Goal: Task Accomplishment & Management: Manage account settings

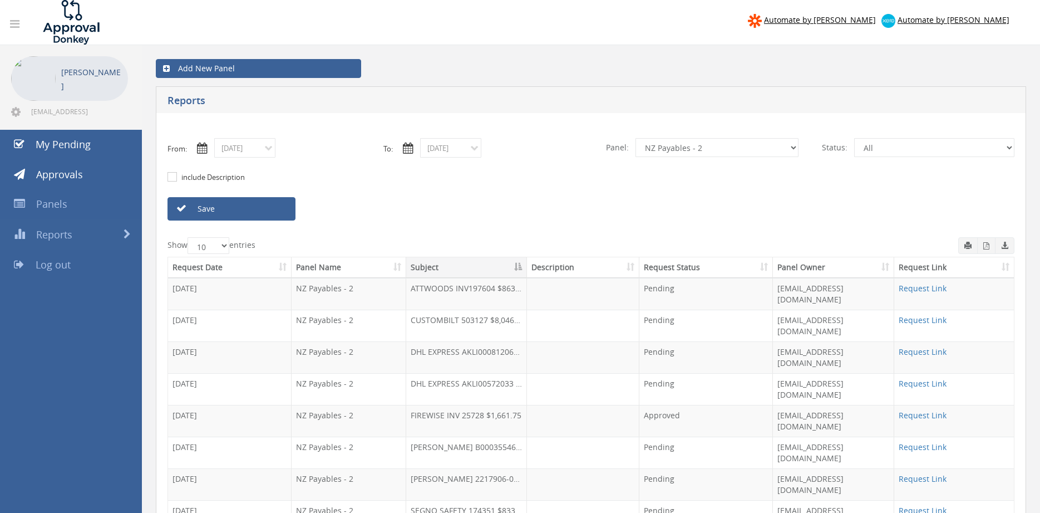
select select "number:9741"
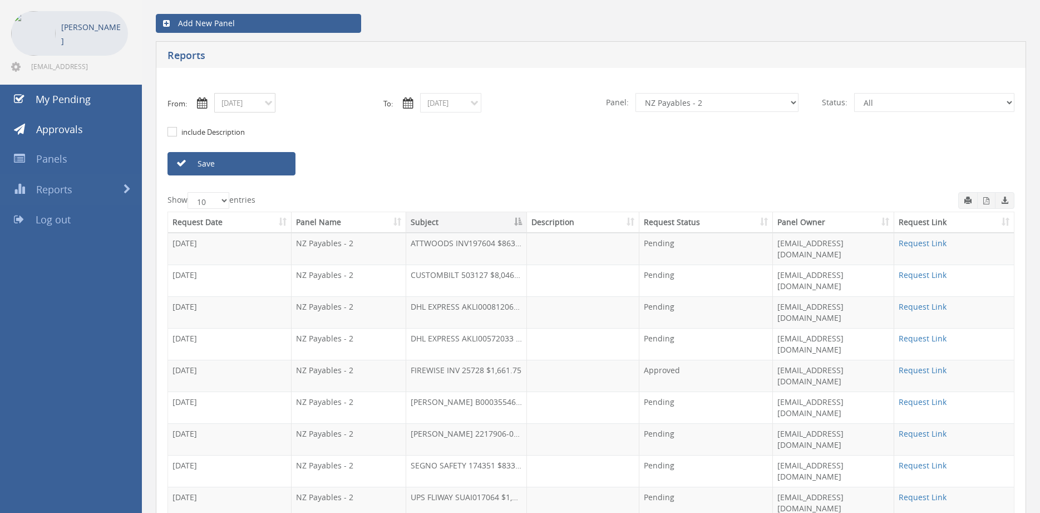
click at [265, 104] on input "[DATE]" at bounding box center [244, 102] width 61 height 19
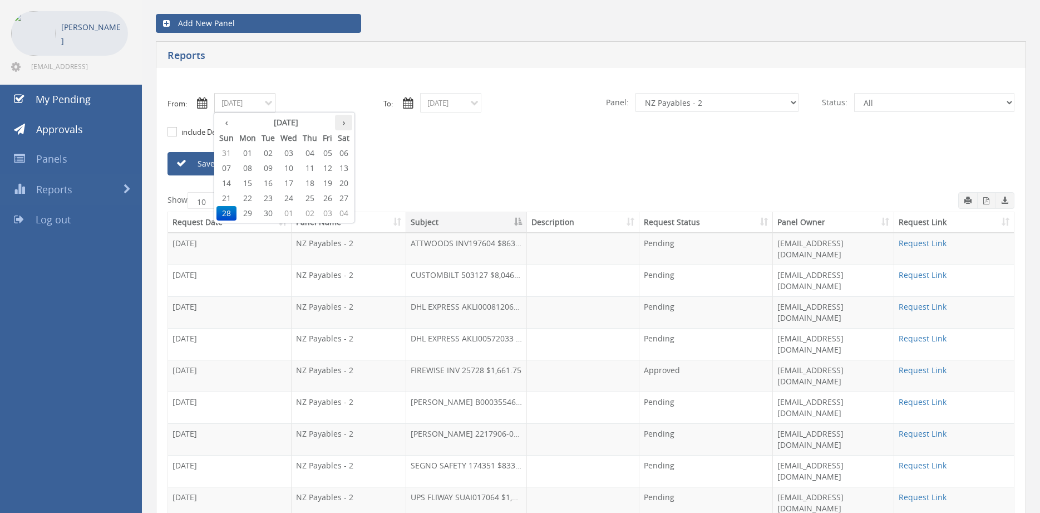
click at [344, 123] on th "›" at bounding box center [343, 123] width 17 height 16
click at [292, 150] on span "01" at bounding box center [289, 153] width 22 height 14
type input "[DATE]"
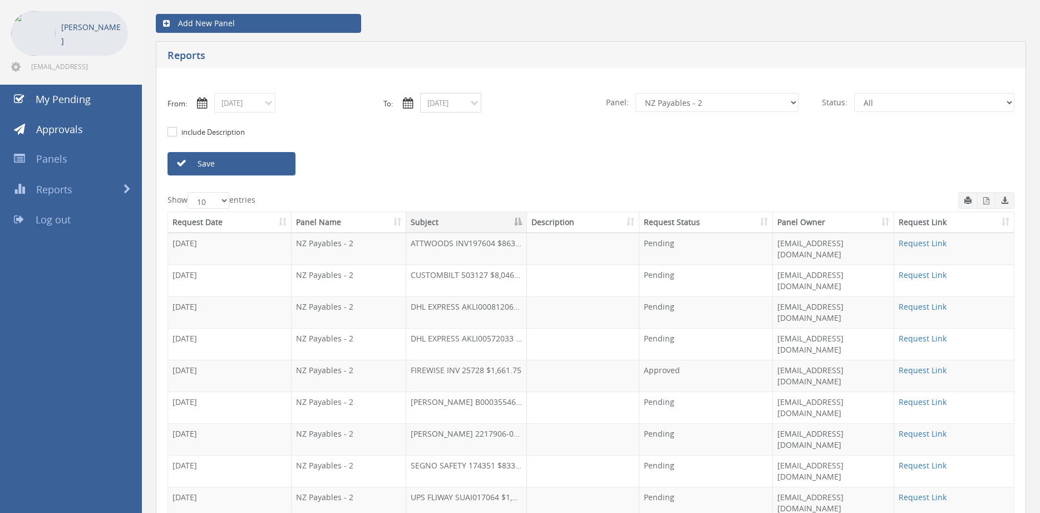
click at [453, 101] on input "[DATE]" at bounding box center [450, 102] width 61 height 19
click at [550, 122] on th "›" at bounding box center [549, 123] width 17 height 16
click at [552, 152] on span "01" at bounding box center [549, 153] width 17 height 14
type input "[DATE]"
click at [476, 105] on input "[DATE]" at bounding box center [450, 102] width 61 height 19
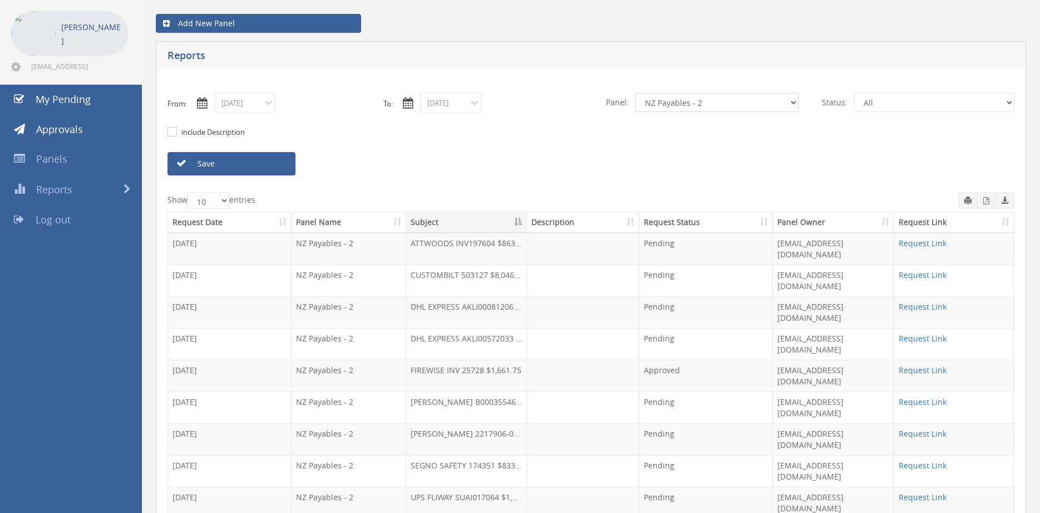
click at [636, 93] on select "All Alarm Credits RG - 3 NZ Utilities Cable and SAI Global NZ Alarms-1 NZ FX Pa…" at bounding box center [717, 102] width 163 height 19
select select "number:9744"
click option "Flamestop Utilities" at bounding box center [0, 0] width 0 height 0
click at [304, 165] on div "Save" at bounding box center [267, 163] width 216 height 23
click at [279, 166] on link "Save" at bounding box center [232, 163] width 128 height 23
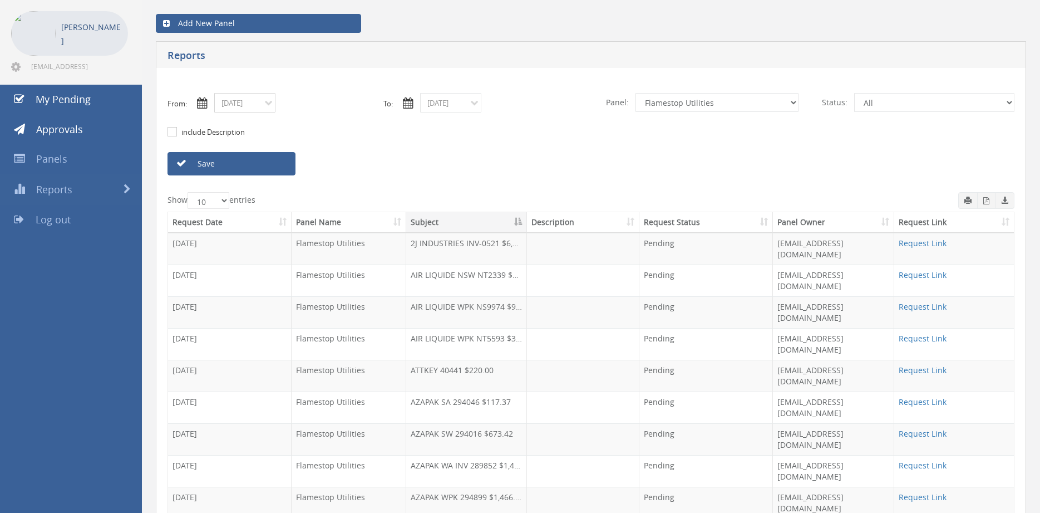
click at [263, 107] on input "[DATE]" at bounding box center [244, 102] width 61 height 19
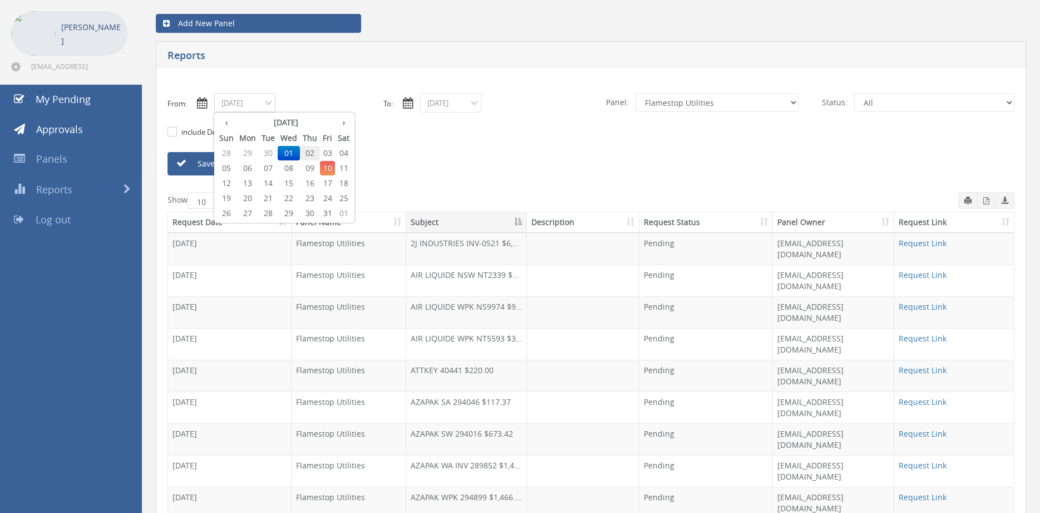
click at [314, 151] on span "02" at bounding box center [310, 153] width 20 height 14
type input "[DATE]"
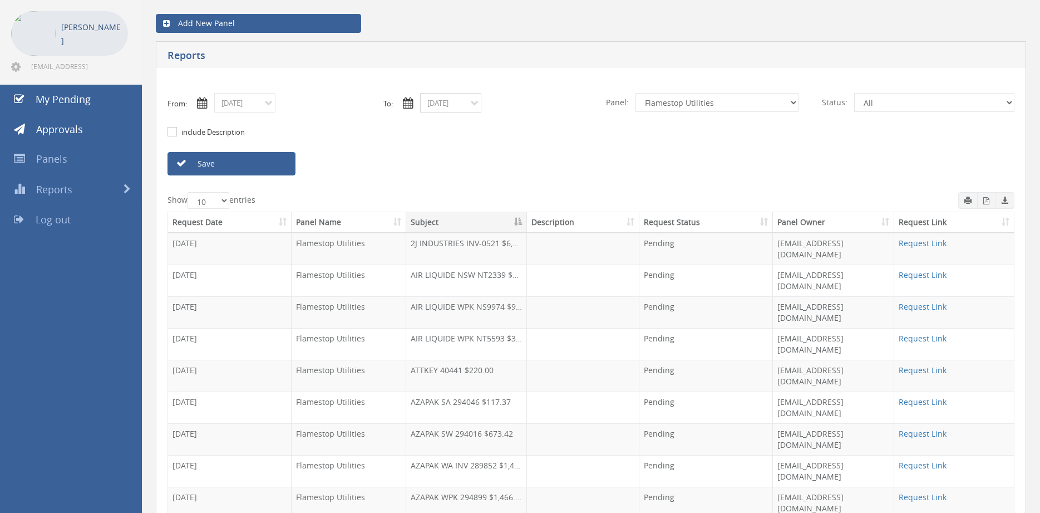
click at [445, 105] on input "[DATE]" at bounding box center [450, 102] width 61 height 19
click at [435, 124] on th "‹" at bounding box center [432, 123] width 20 height 16
click at [514, 150] on span "02" at bounding box center [516, 153] width 20 height 14
type input "[DATE]"
click at [282, 165] on link "Save" at bounding box center [232, 163] width 128 height 23
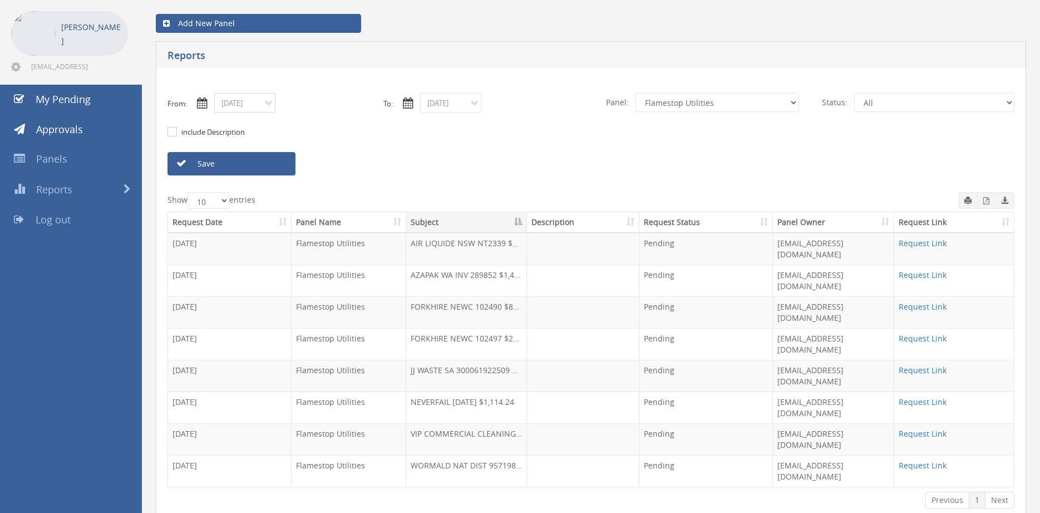
click at [261, 108] on input "[DATE]" at bounding box center [244, 102] width 61 height 19
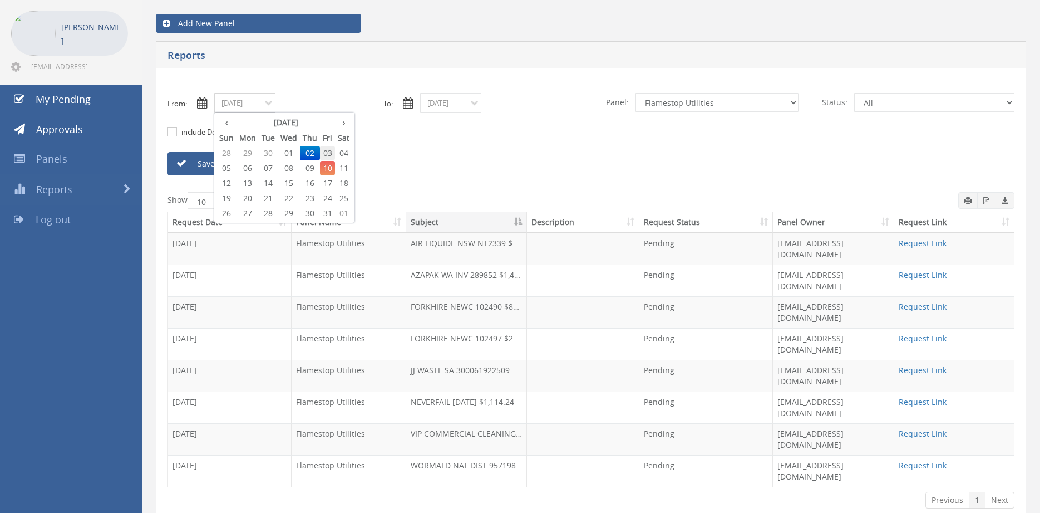
click at [327, 152] on span "03" at bounding box center [327, 153] width 15 height 14
type input "[DATE]"
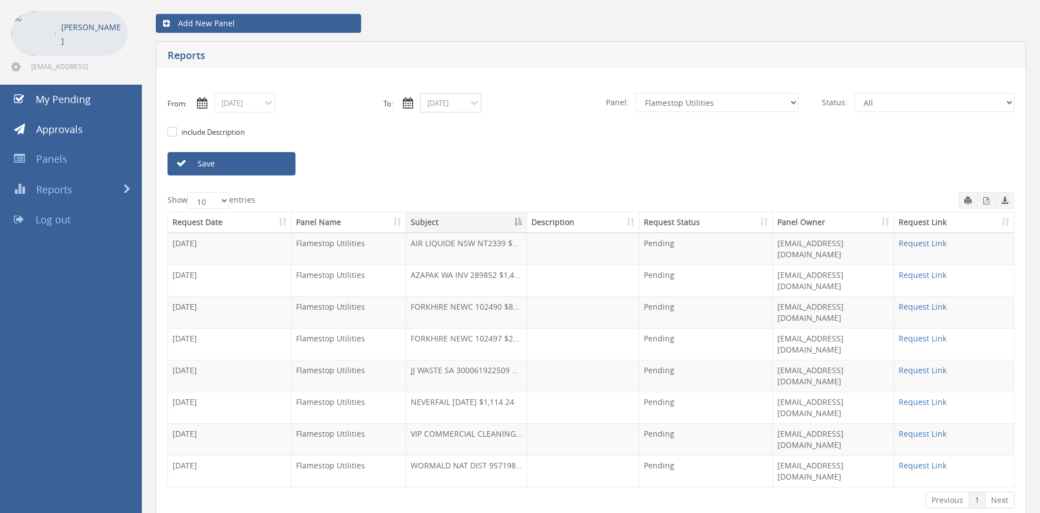
click at [436, 104] on input "[DATE]" at bounding box center [450, 102] width 61 height 19
click at [538, 153] on span "03" at bounding box center [533, 153] width 15 height 14
type input "[DATE]"
click at [636, 93] on select "All Alarm Credits RG - 3 NZ Utilities Cable and SAI Global NZ Alarms-1 NZ FX Pa…" at bounding box center [717, 102] width 163 height 19
select select "number:9632"
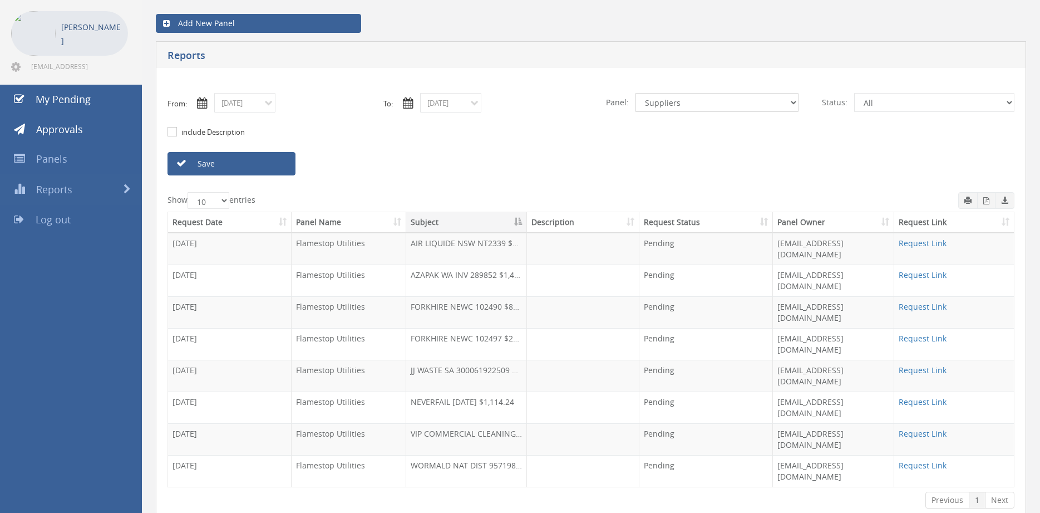
click option "Suppliers" at bounding box center [0, 0] width 0 height 0
click at [275, 165] on link "Save" at bounding box center [232, 163] width 128 height 23
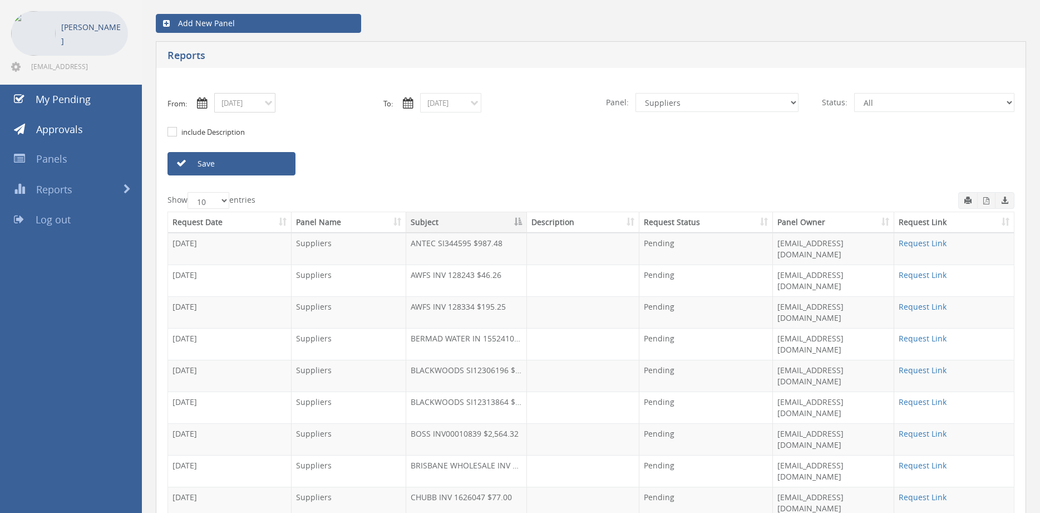
click at [254, 101] on input "[DATE]" at bounding box center [244, 102] width 61 height 19
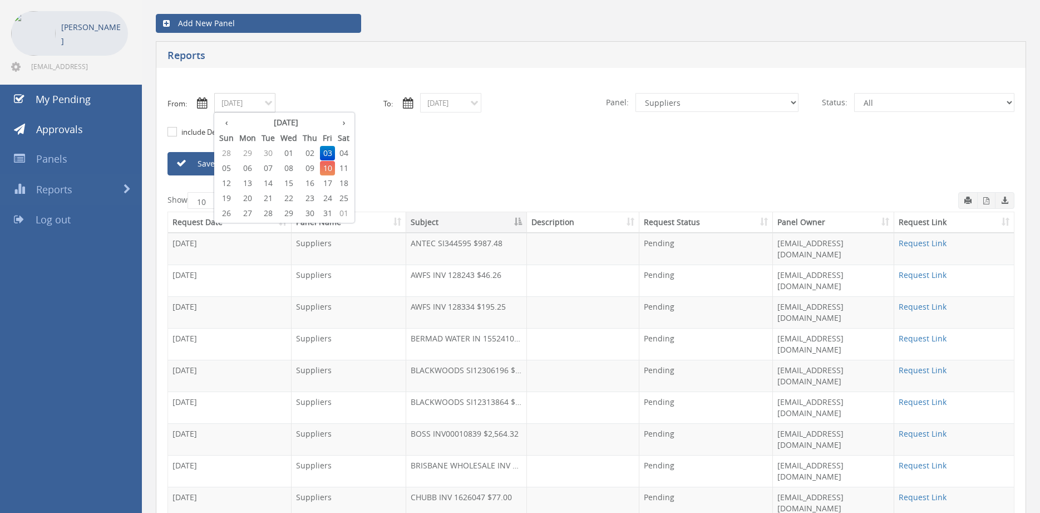
click at [289, 149] on span "01" at bounding box center [289, 153] width 22 height 14
type input "[DATE]"
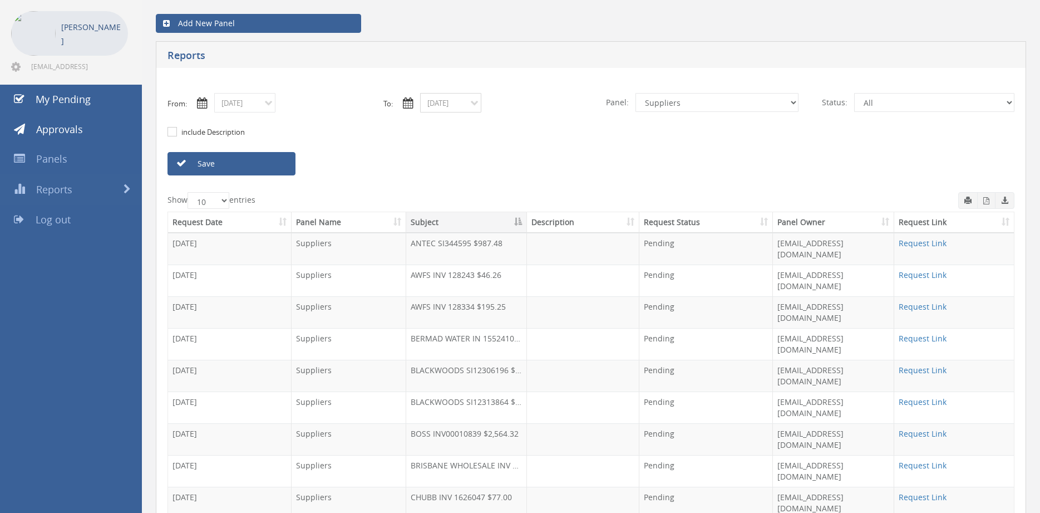
click at [440, 105] on input "[DATE]" at bounding box center [450, 102] width 61 height 19
click at [495, 152] on span "01" at bounding box center [495, 153] width 22 height 14
type input "[DATE]"
click at [636, 93] on select "All Alarm Credits RG - 3 NZ Utilities Cable and SAI Global NZ Alarms-1 NZ FX Pa…" at bounding box center [717, 102] width 163 height 19
select select "number:9741"
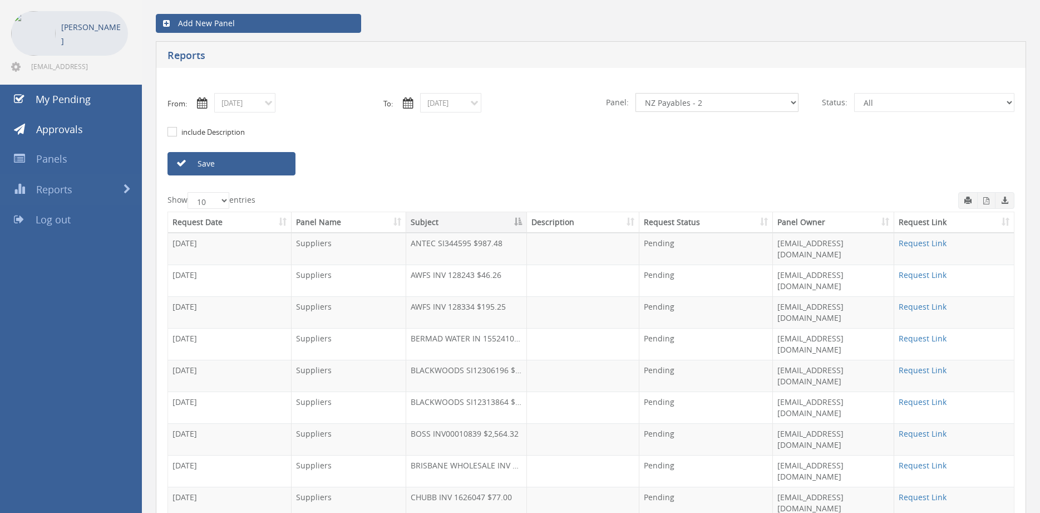
click option "NZ Payables - 2" at bounding box center [0, 0] width 0 height 0
click at [244, 166] on link "Save" at bounding box center [232, 163] width 128 height 23
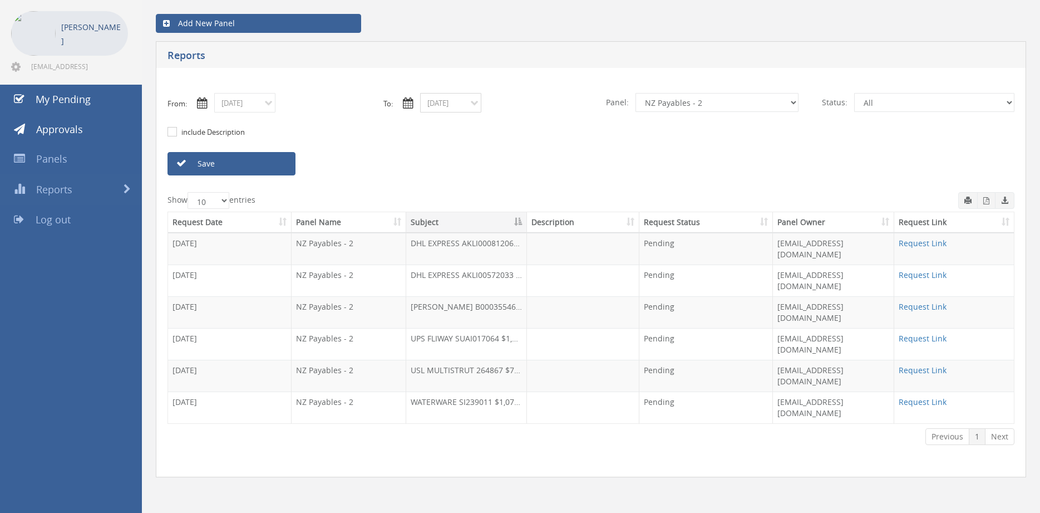
click at [475, 101] on input "[DATE]" at bounding box center [450, 102] width 61 height 19
click at [537, 166] on span "10" at bounding box center [533, 168] width 15 height 14
type input "[DATE]"
click at [260, 105] on input "[DATE]" at bounding box center [244, 102] width 61 height 19
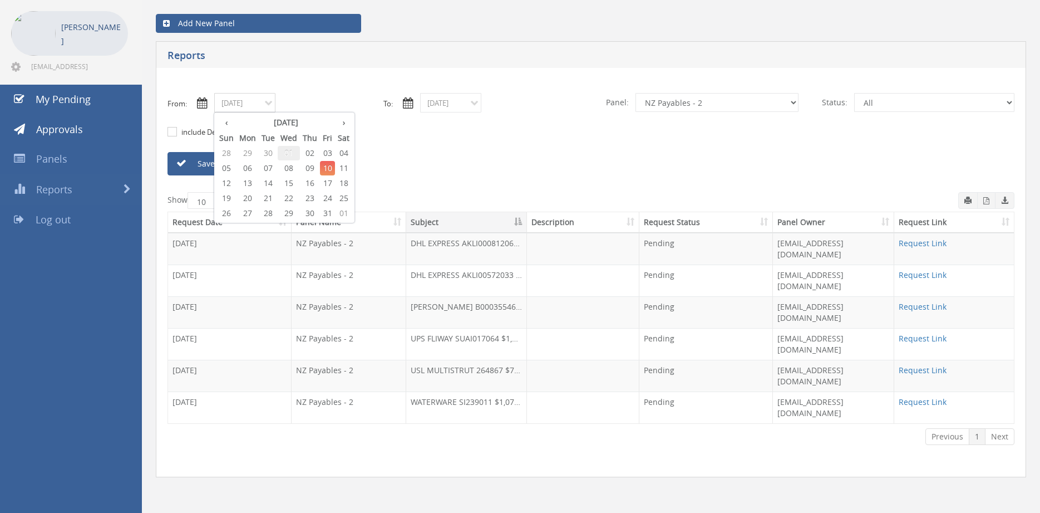
click at [290, 152] on span "01" at bounding box center [289, 153] width 22 height 14
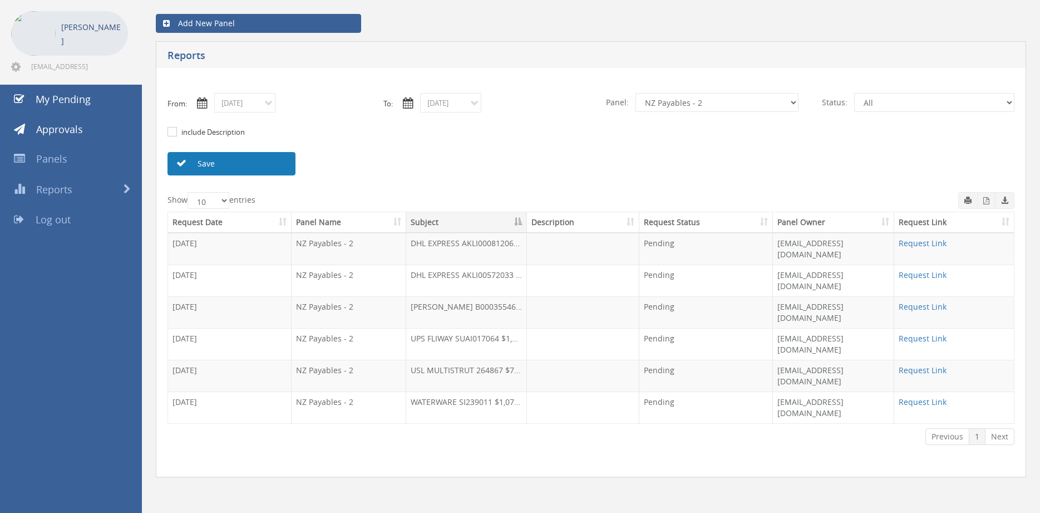
click at [252, 161] on link "Save" at bounding box center [232, 163] width 128 height 23
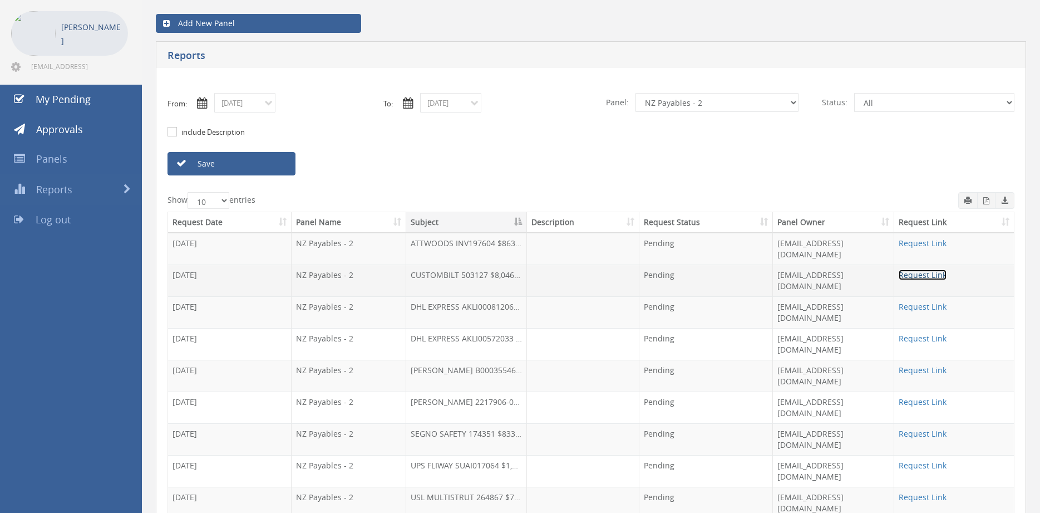
click at [908, 269] on link "Request Link" at bounding box center [923, 274] width 48 height 11
